Goal: Navigation & Orientation: Find specific page/section

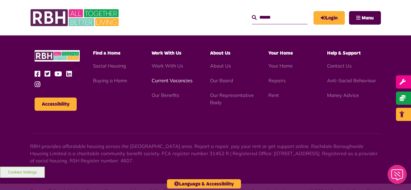
scroll to position [1579, 0]
click at [163, 78] on link "Current Vacancies" at bounding box center [171, 81] width 41 height 6
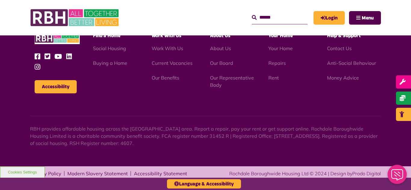
scroll to position [995, 0]
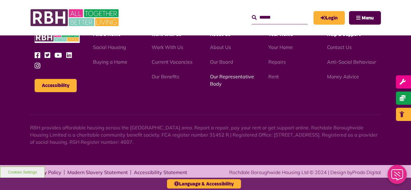
click at [224, 78] on link "Our Representative Body" at bounding box center [232, 80] width 44 height 13
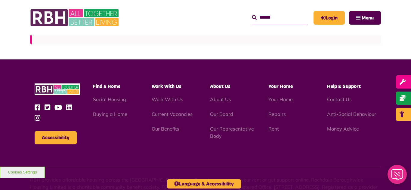
scroll to position [1745, 0]
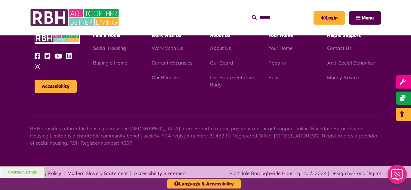
scroll to position [995, 0]
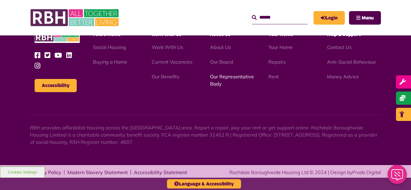
click at [223, 77] on link "Our Representative Body" at bounding box center [232, 80] width 44 height 13
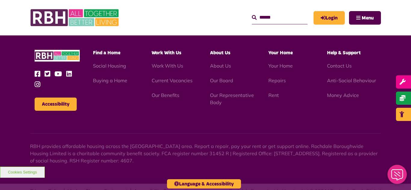
scroll to position [1745, 0]
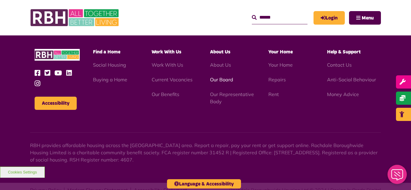
click at [222, 77] on link "Our Board" at bounding box center [221, 80] width 23 height 6
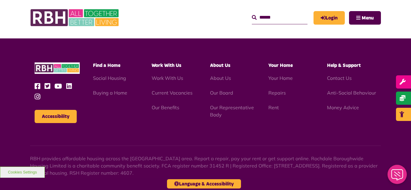
scroll to position [1579, 0]
